Goal: Transaction & Acquisition: Book appointment/travel/reservation

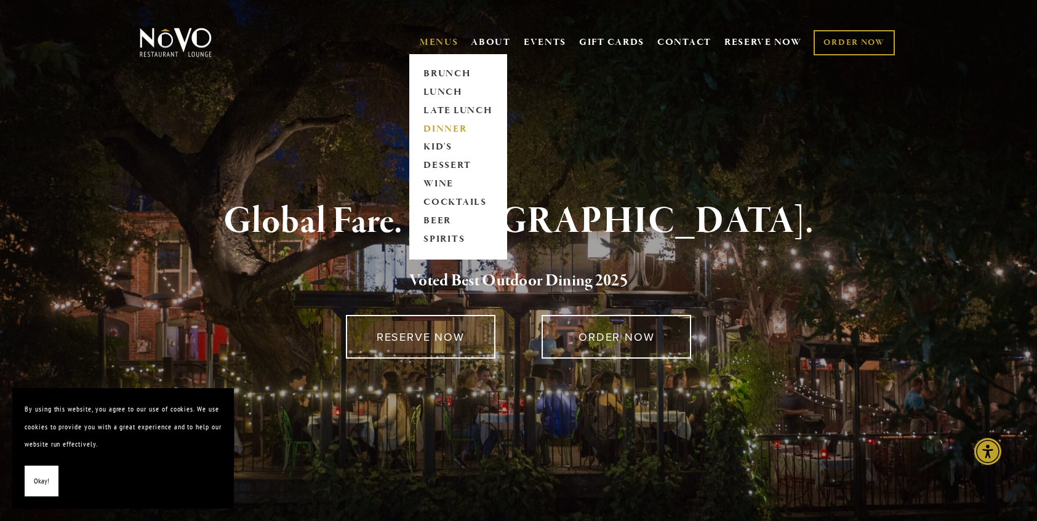
click at [449, 127] on link "DINNER" at bounding box center [458, 129] width 77 height 18
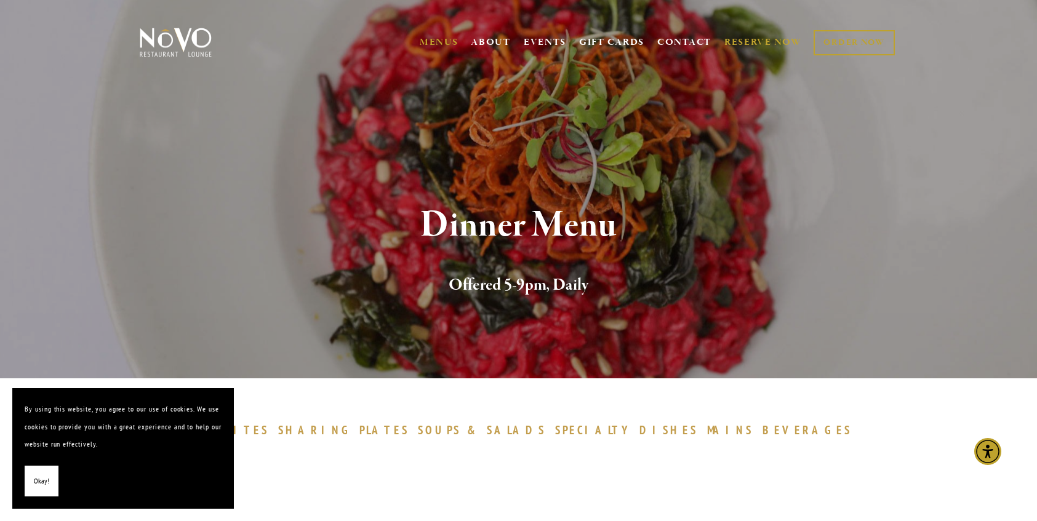
click at [732, 41] on link "RESERVE NOW" at bounding box center [763, 42] width 78 height 23
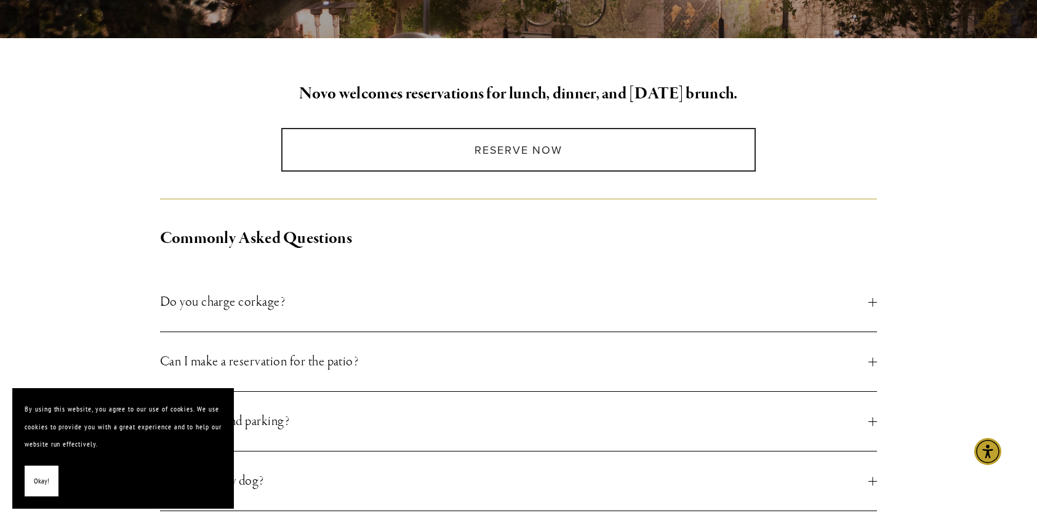
scroll to position [308, 0]
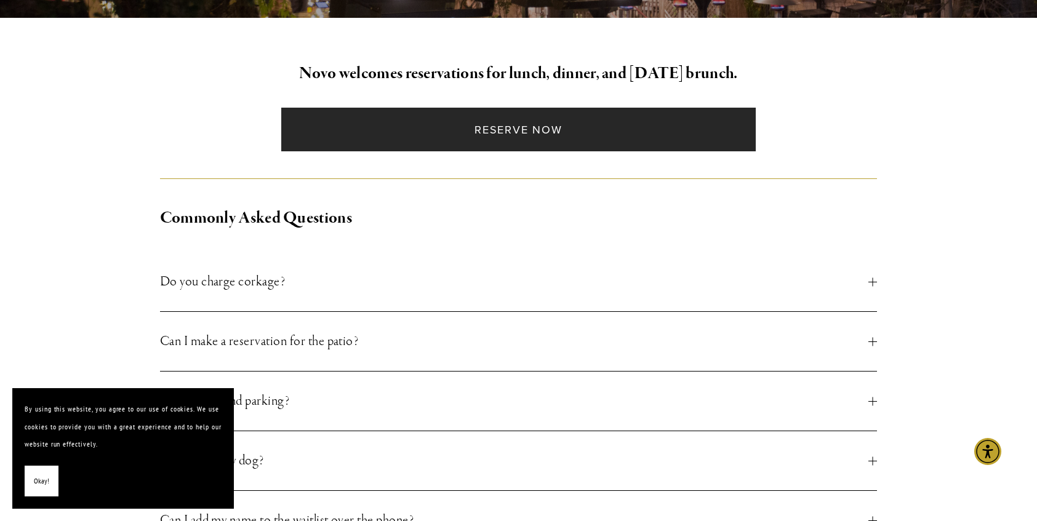
click at [551, 132] on link "Reserve Now" at bounding box center [518, 130] width 474 height 44
